Goal: Use online tool/utility: Utilize a website feature to perform a specific function

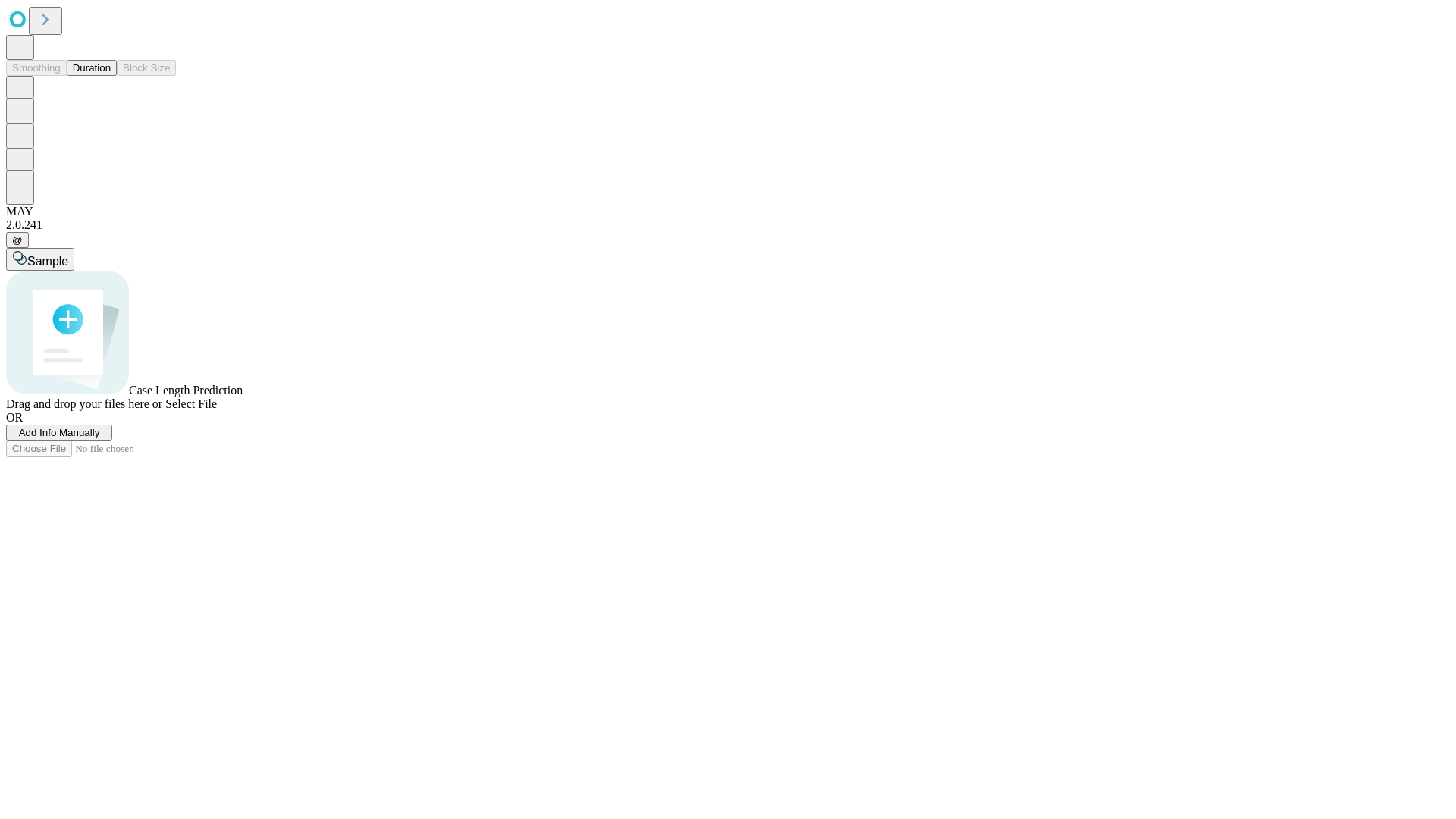
click at [111, 76] on button "Duration" at bounding box center [91, 68] width 50 height 16
click at [100, 438] on span "Add Info Manually" at bounding box center [60, 432] width 81 height 11
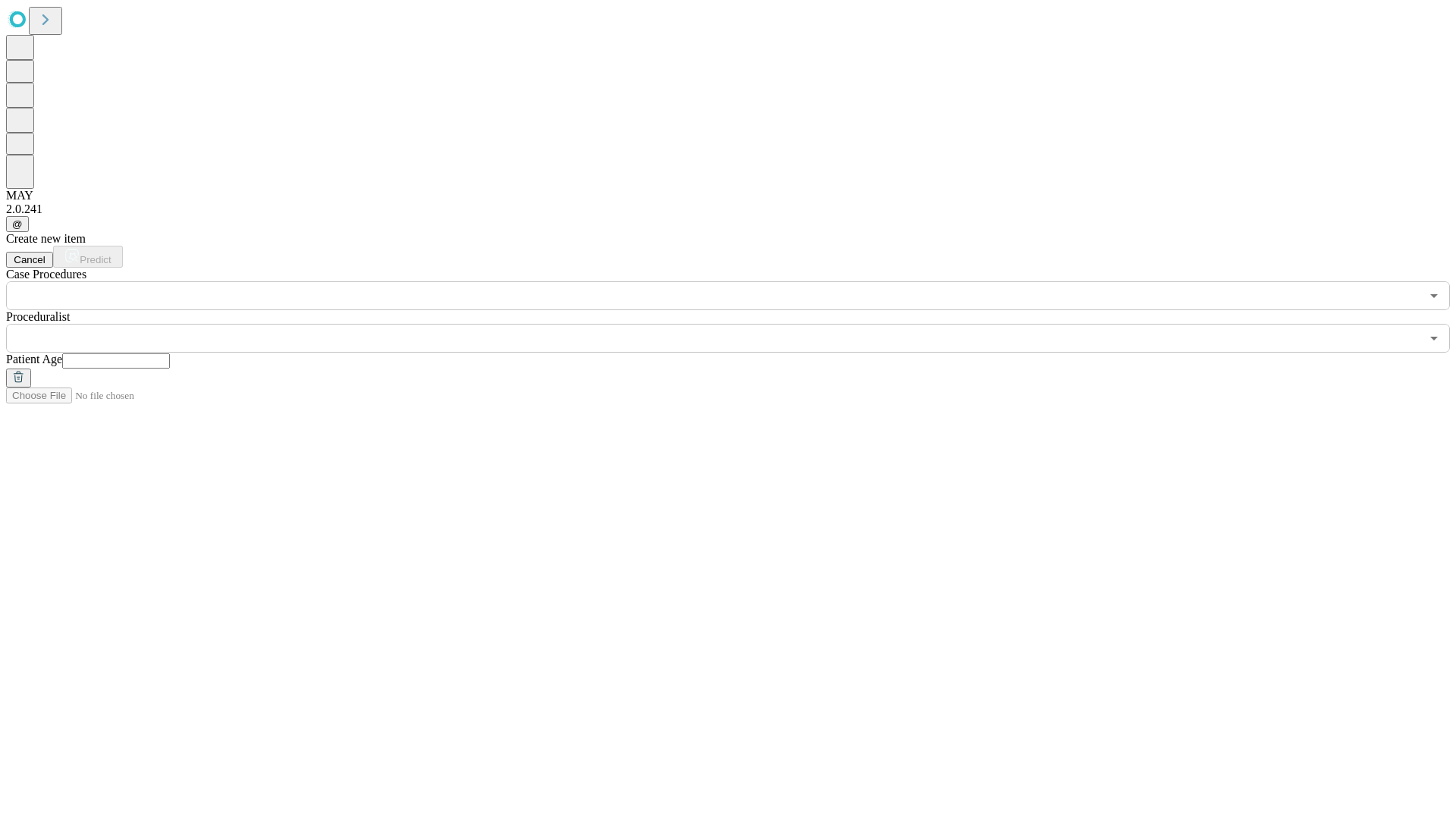
click at [170, 353] on input "text" at bounding box center [116, 360] width 108 height 15
type input "**"
click at [738, 323] on input "text" at bounding box center [713, 337] width 1414 height 29
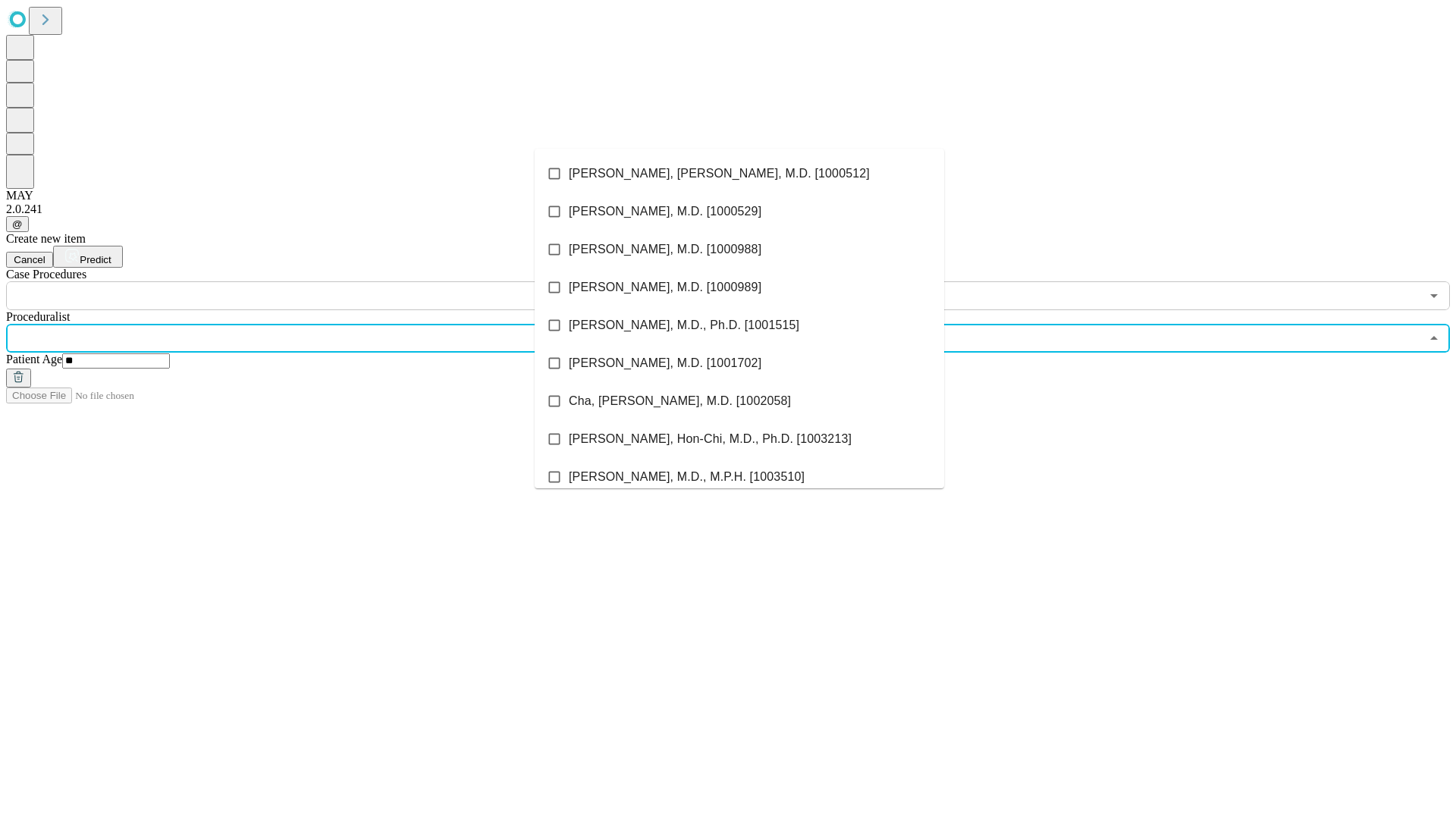
click at [739, 174] on li "[PERSON_NAME], [PERSON_NAME], M.D. [1000512]" at bounding box center [739, 173] width 409 height 38
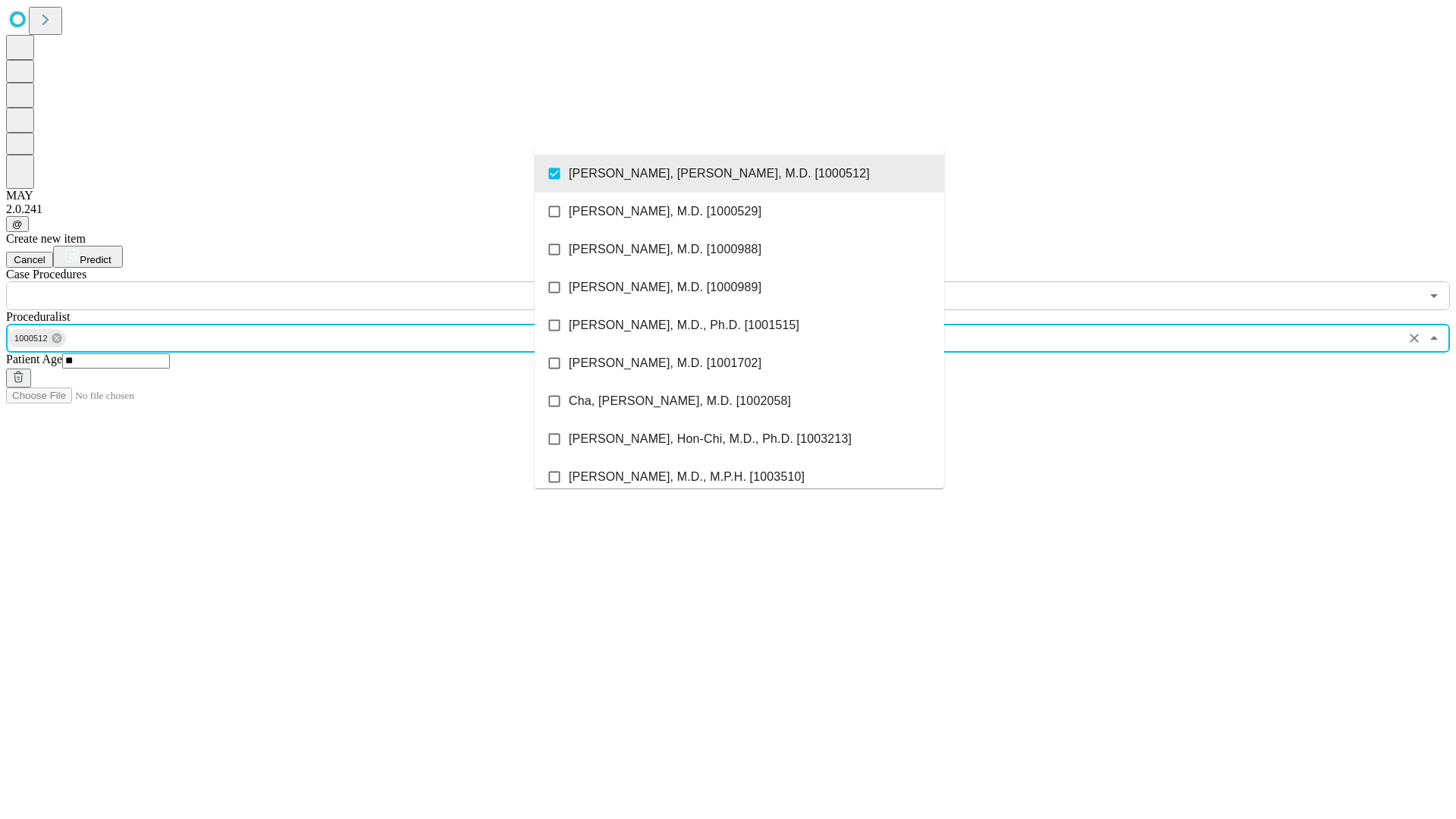
click at [318, 281] on input "text" at bounding box center [713, 295] width 1414 height 29
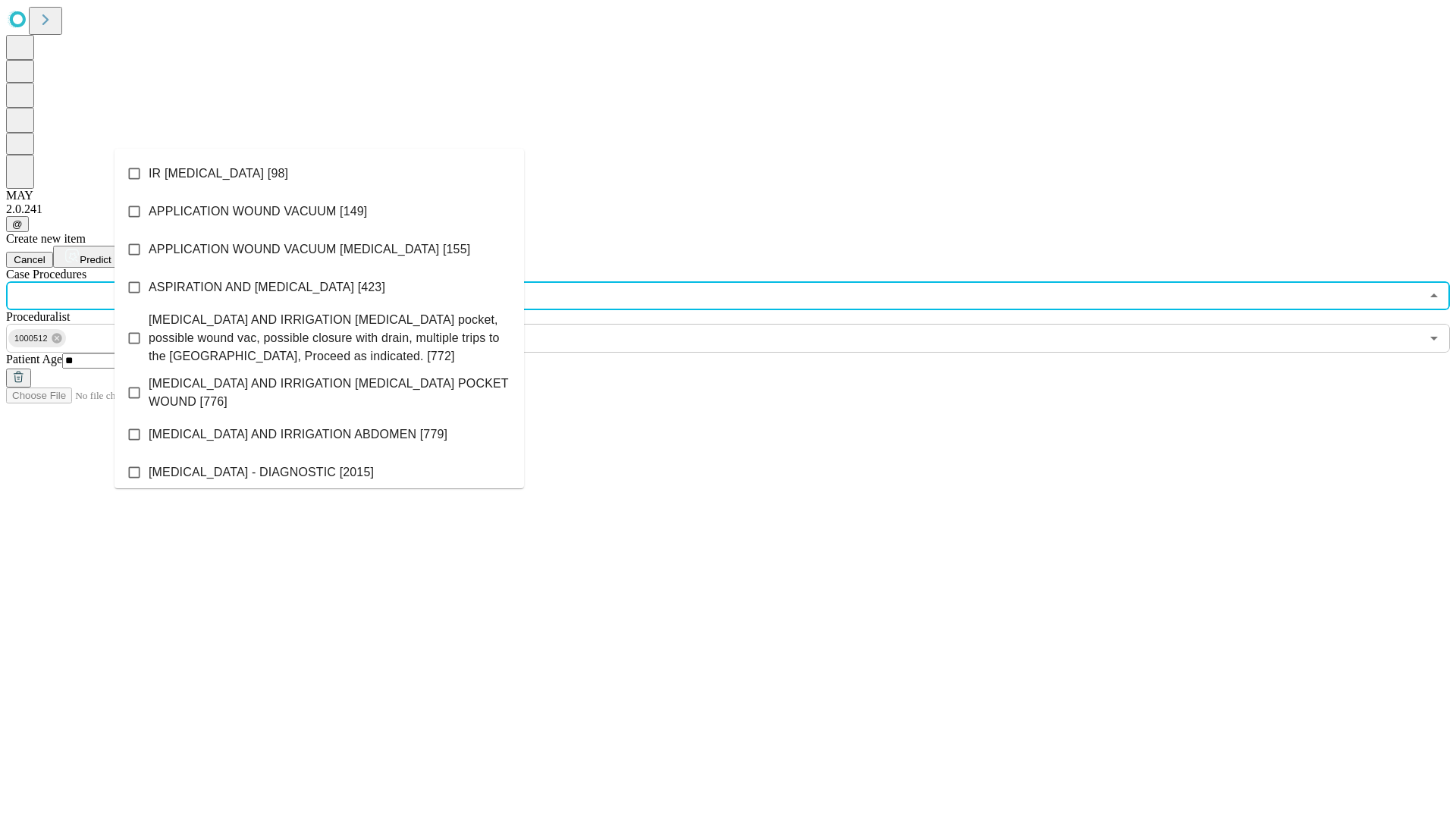
click at [319, 174] on li "IR [MEDICAL_DATA] [98]" at bounding box center [319, 173] width 409 height 38
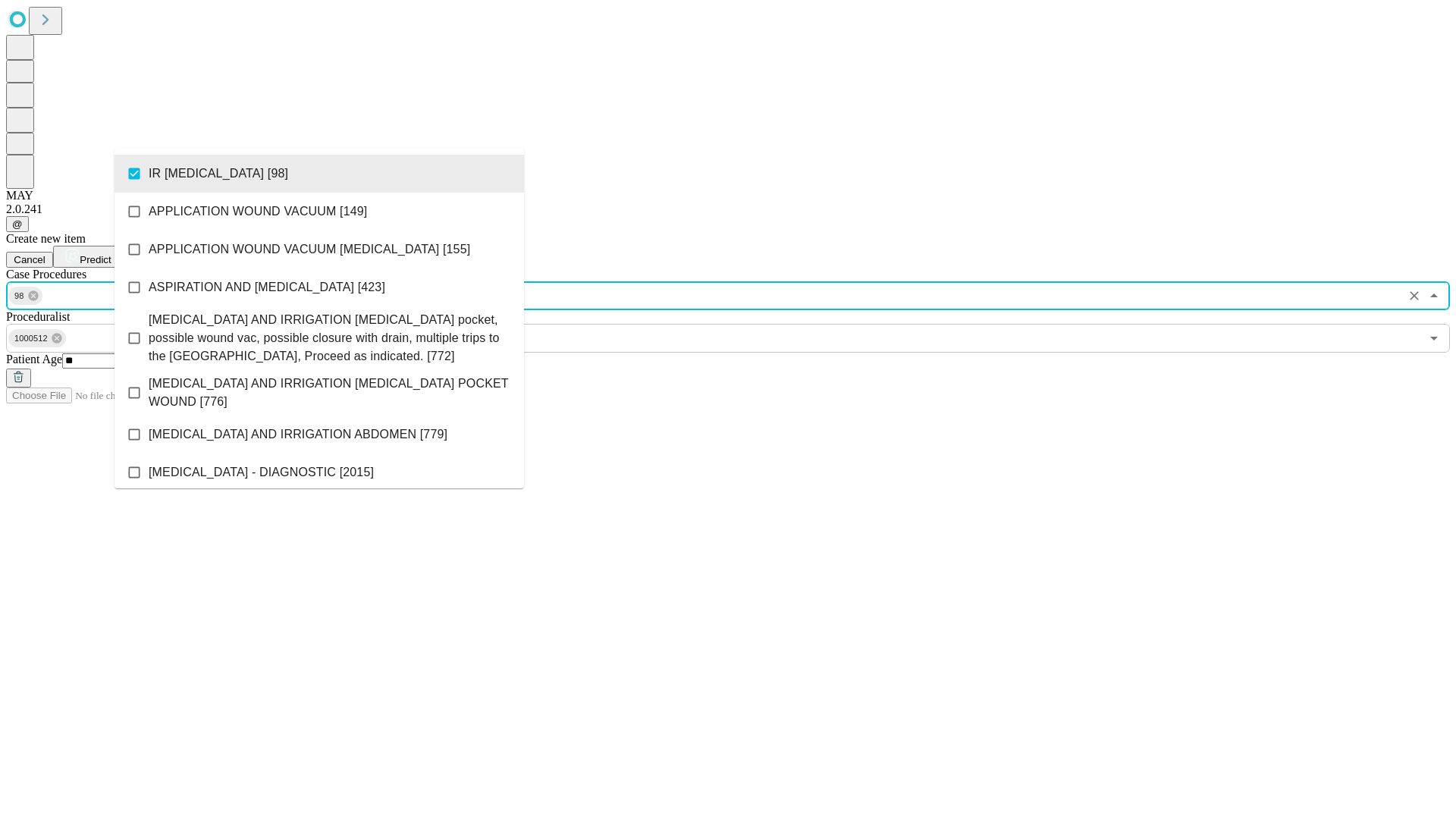
click at [111, 254] on span "Predict" at bounding box center [95, 259] width 31 height 11
